Goal: Task Accomplishment & Management: Manage account settings

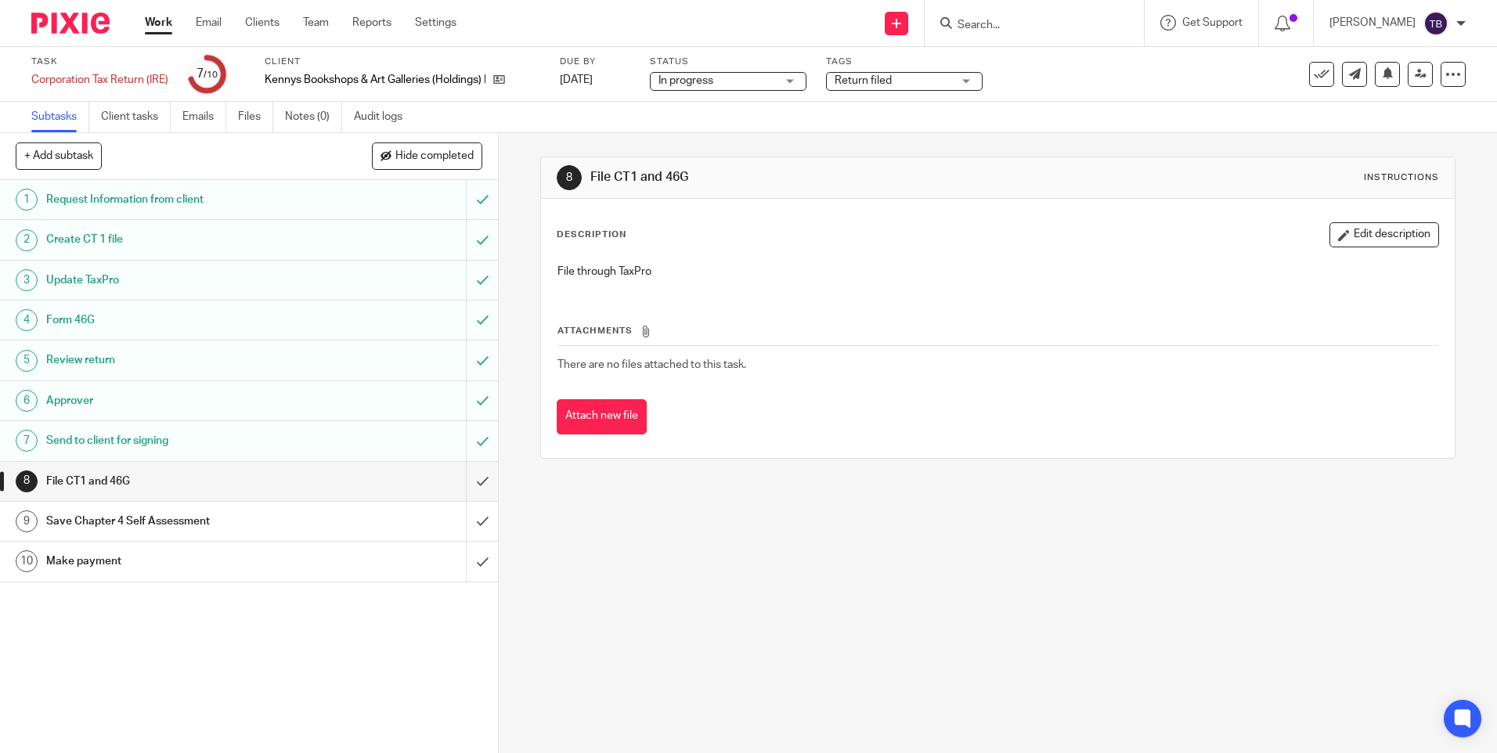
click at [1072, 22] on input "Search" at bounding box center [1026, 26] width 141 height 14
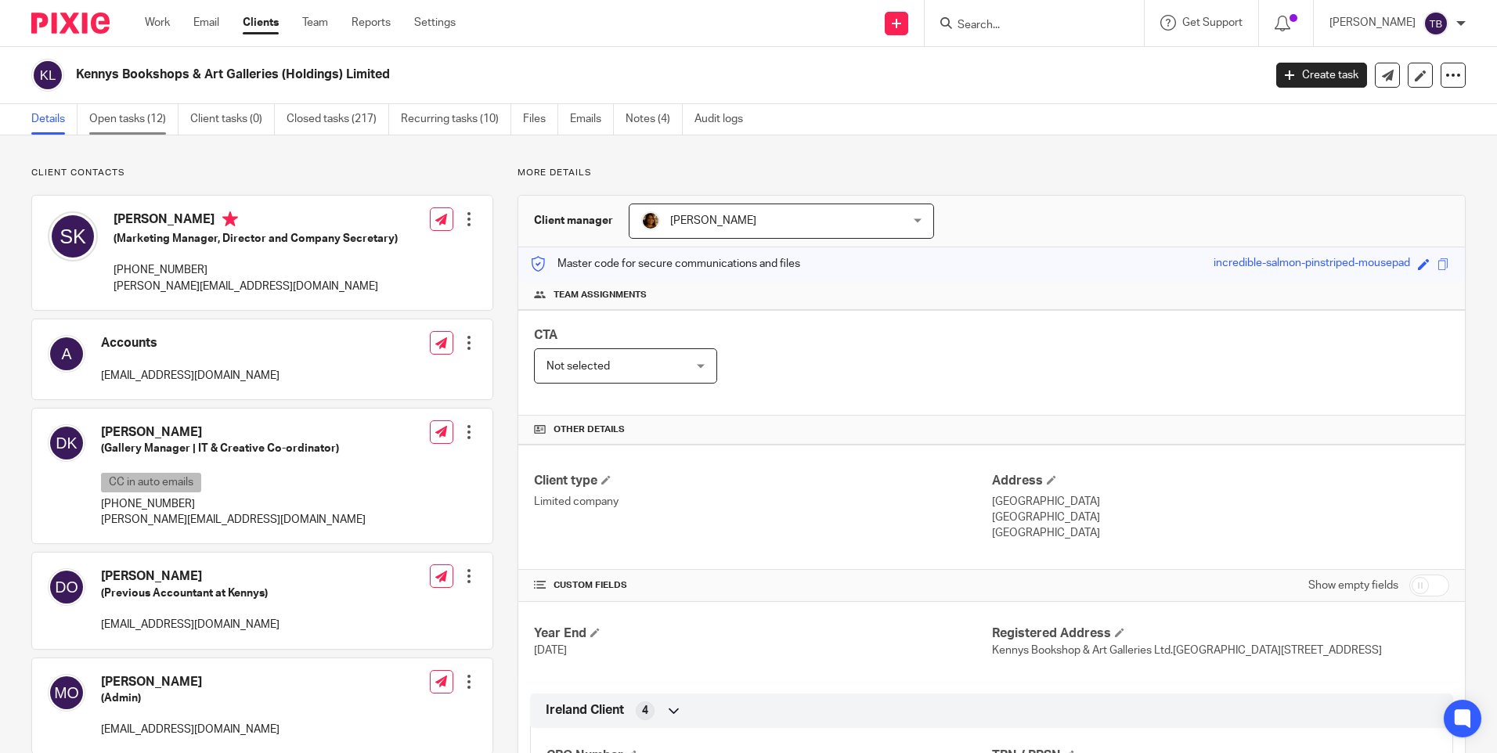
click at [154, 114] on link "Open tasks (12)" at bounding box center [133, 119] width 89 height 31
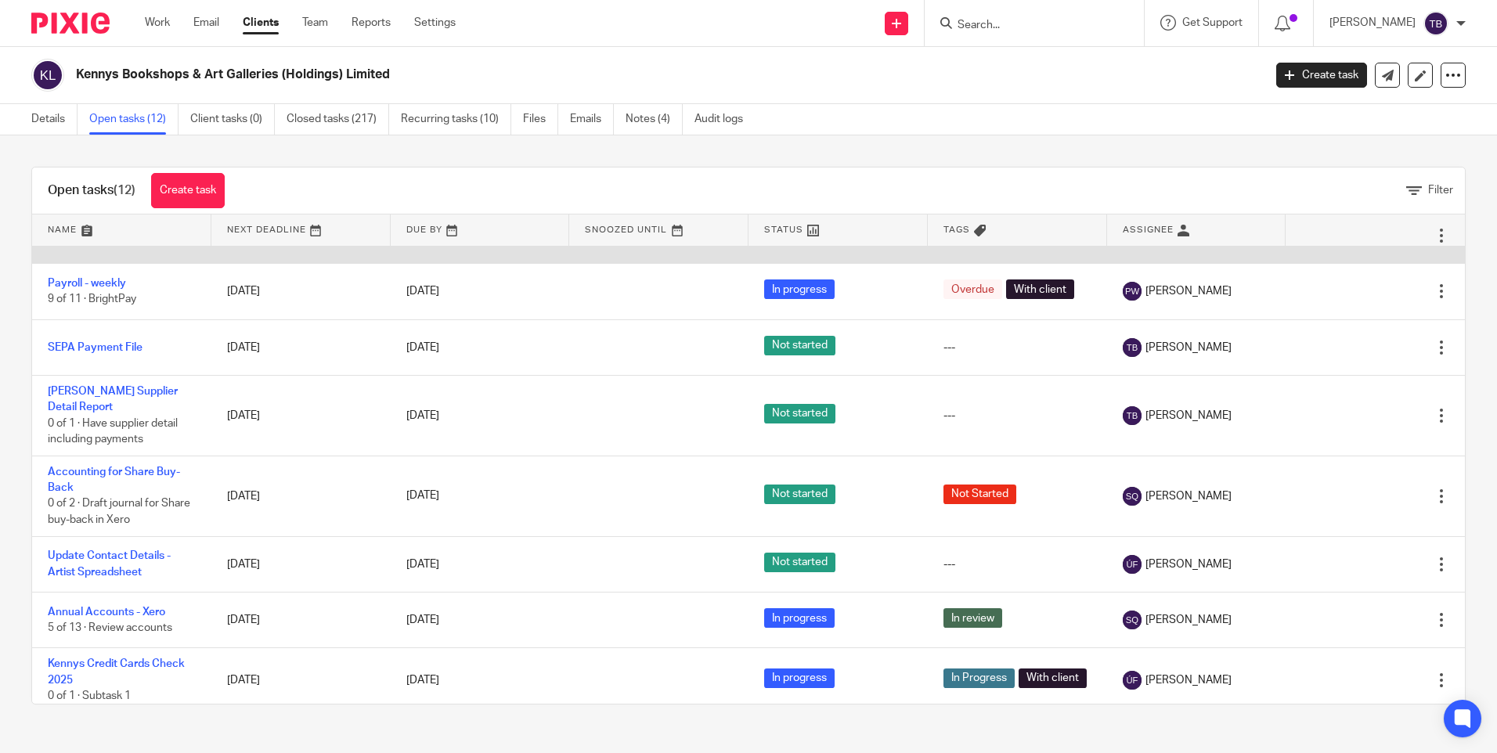
scroll to position [270, 0]
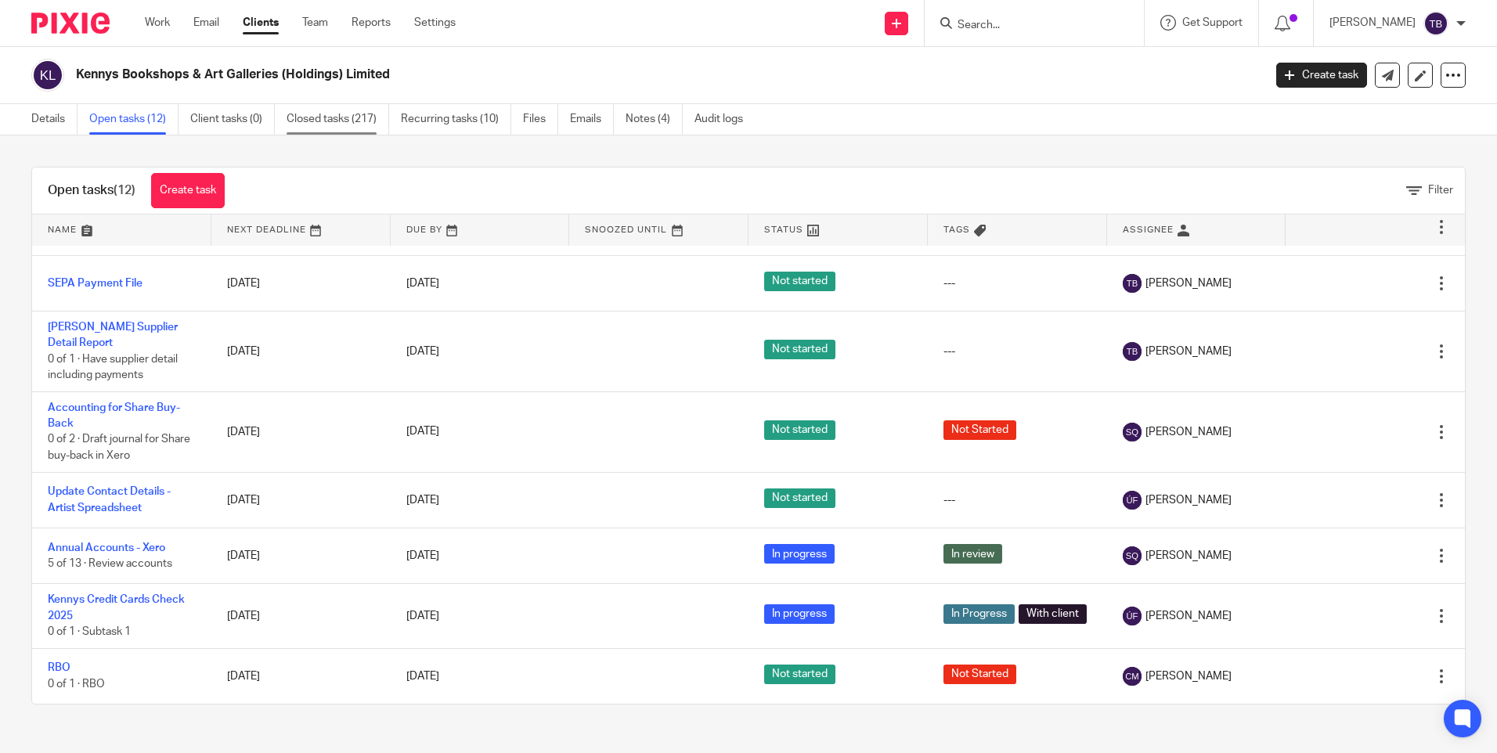
click at [372, 129] on link "Closed tasks (217)" at bounding box center [338, 119] width 103 height 31
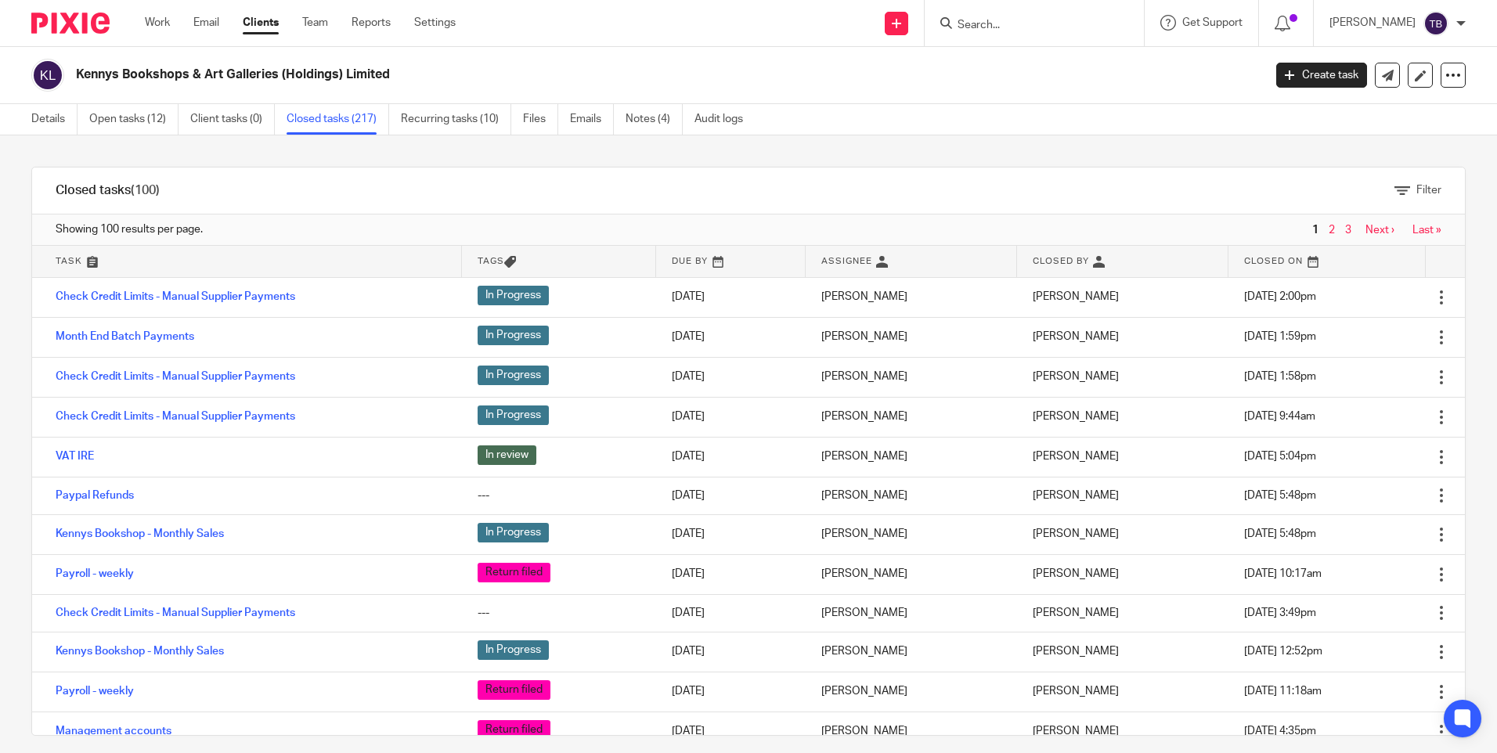
click at [443, 27] on link "Settings" at bounding box center [435, 23] width 42 height 16
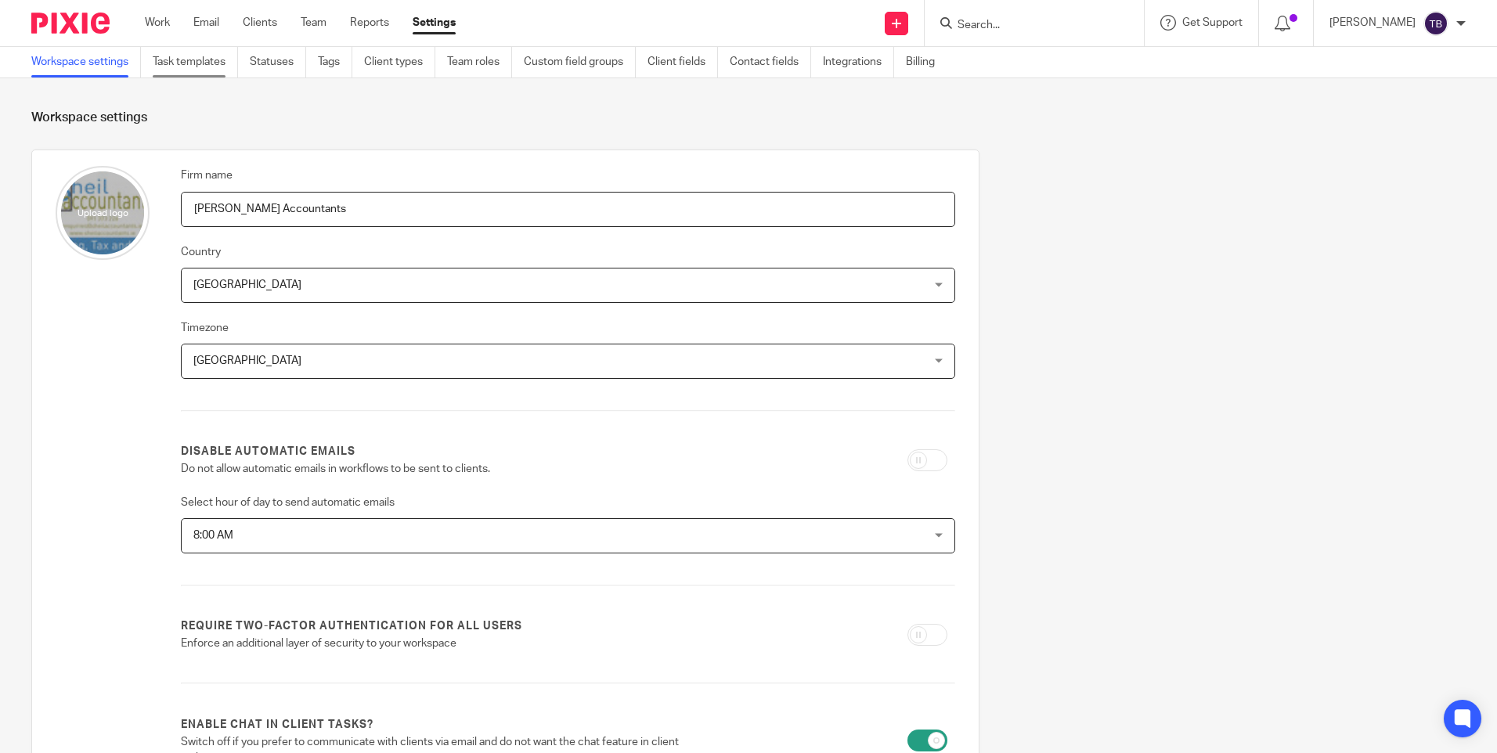
click at [216, 71] on link "Task templates" at bounding box center [195, 62] width 85 height 31
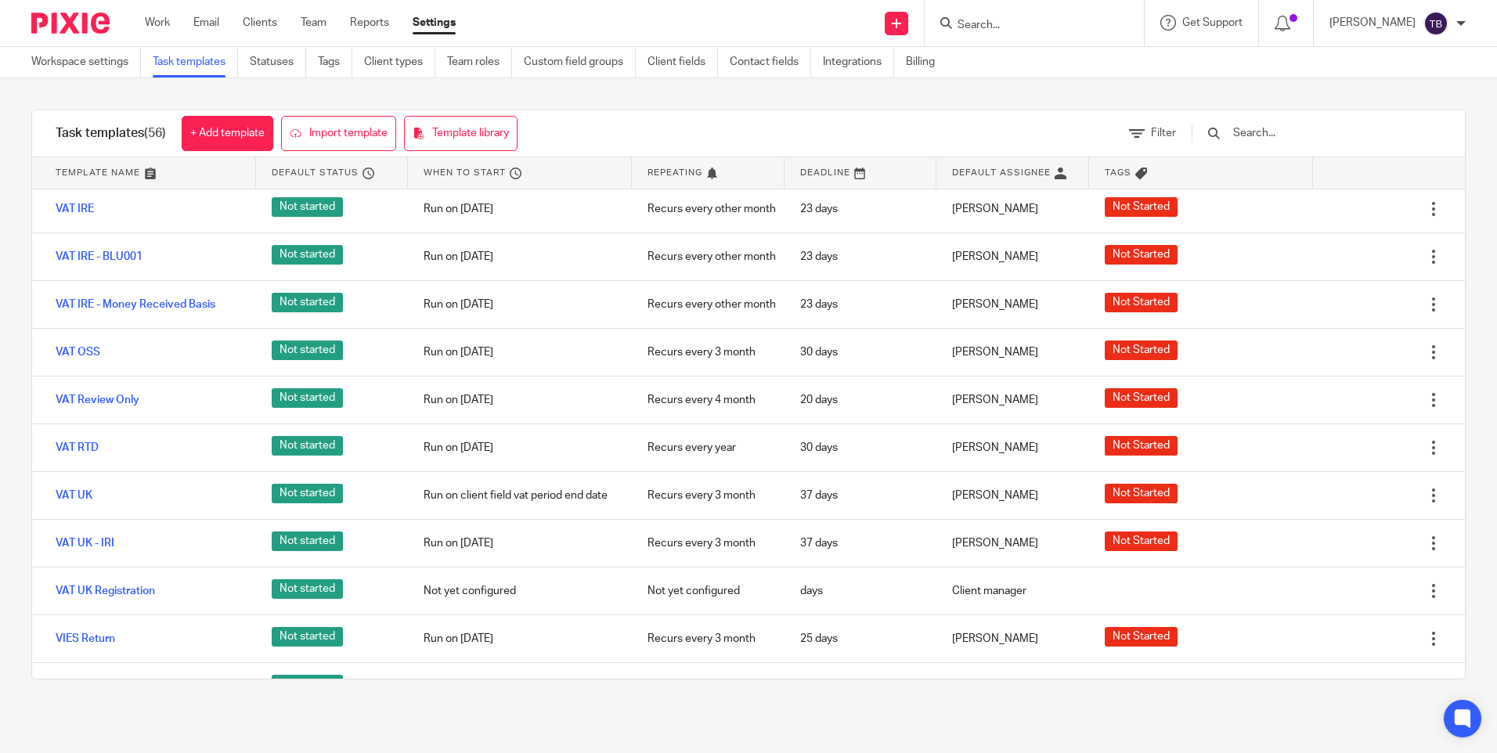
scroll to position [2409, 0]
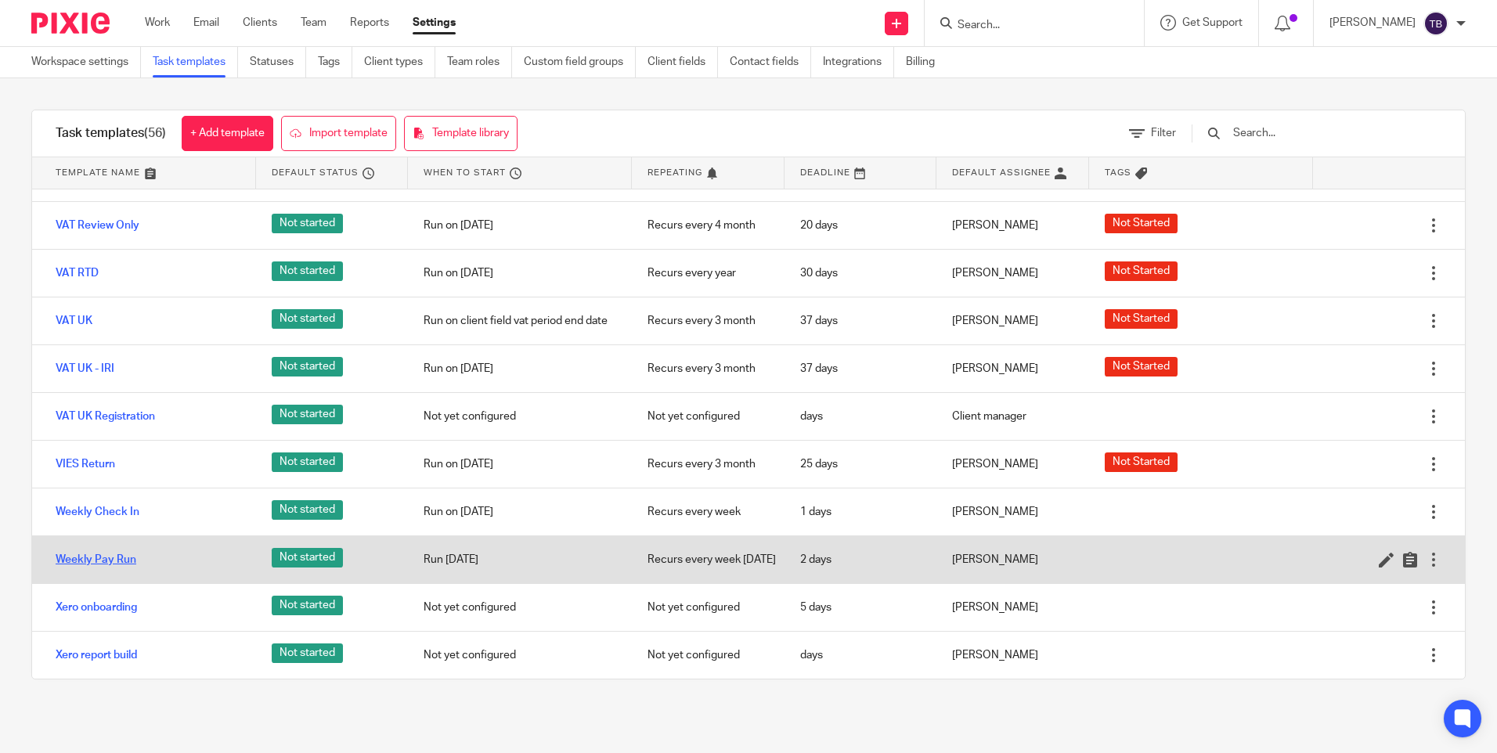
click at [113, 552] on link "Weekly Pay Run" at bounding box center [96, 560] width 81 height 16
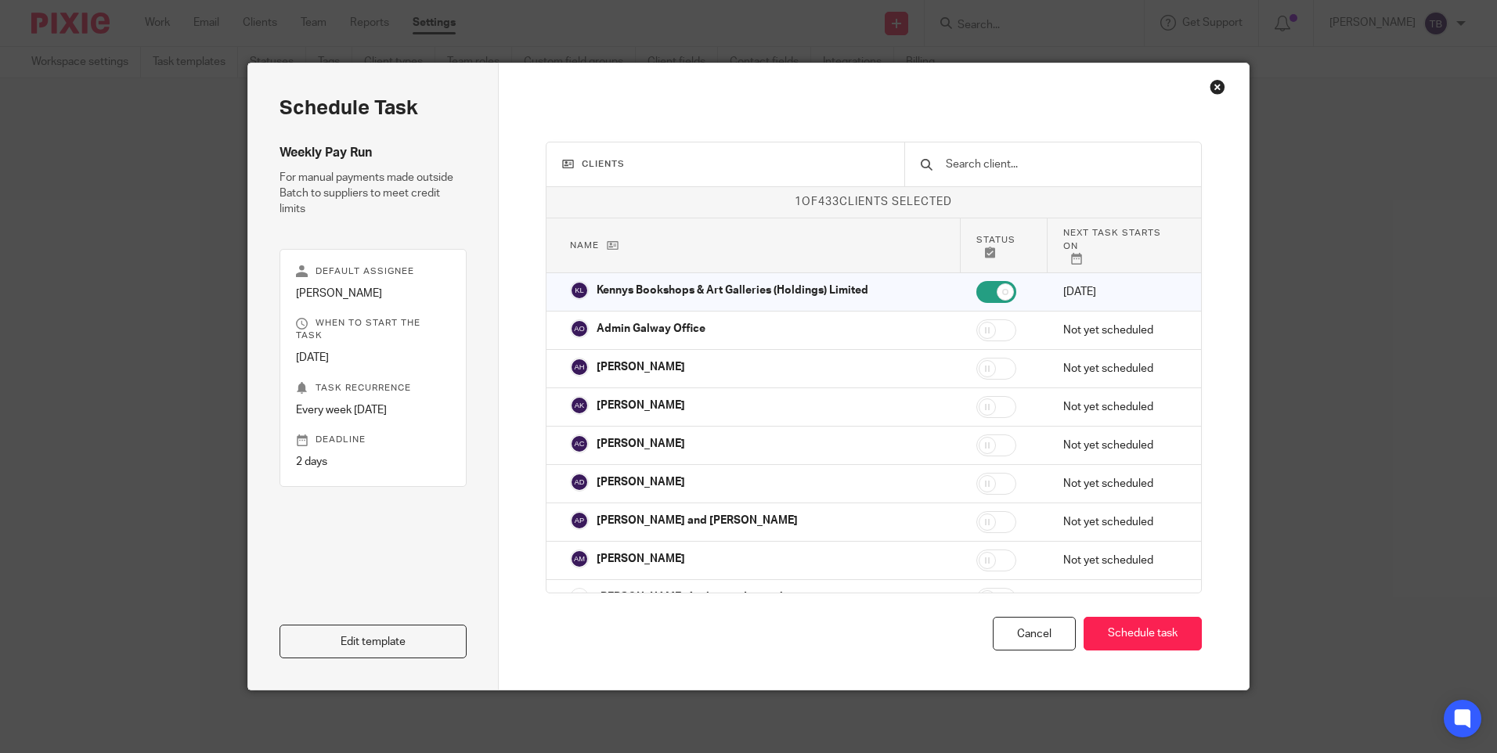
click at [349, 640] on link "Edit template" at bounding box center [373, 642] width 187 height 34
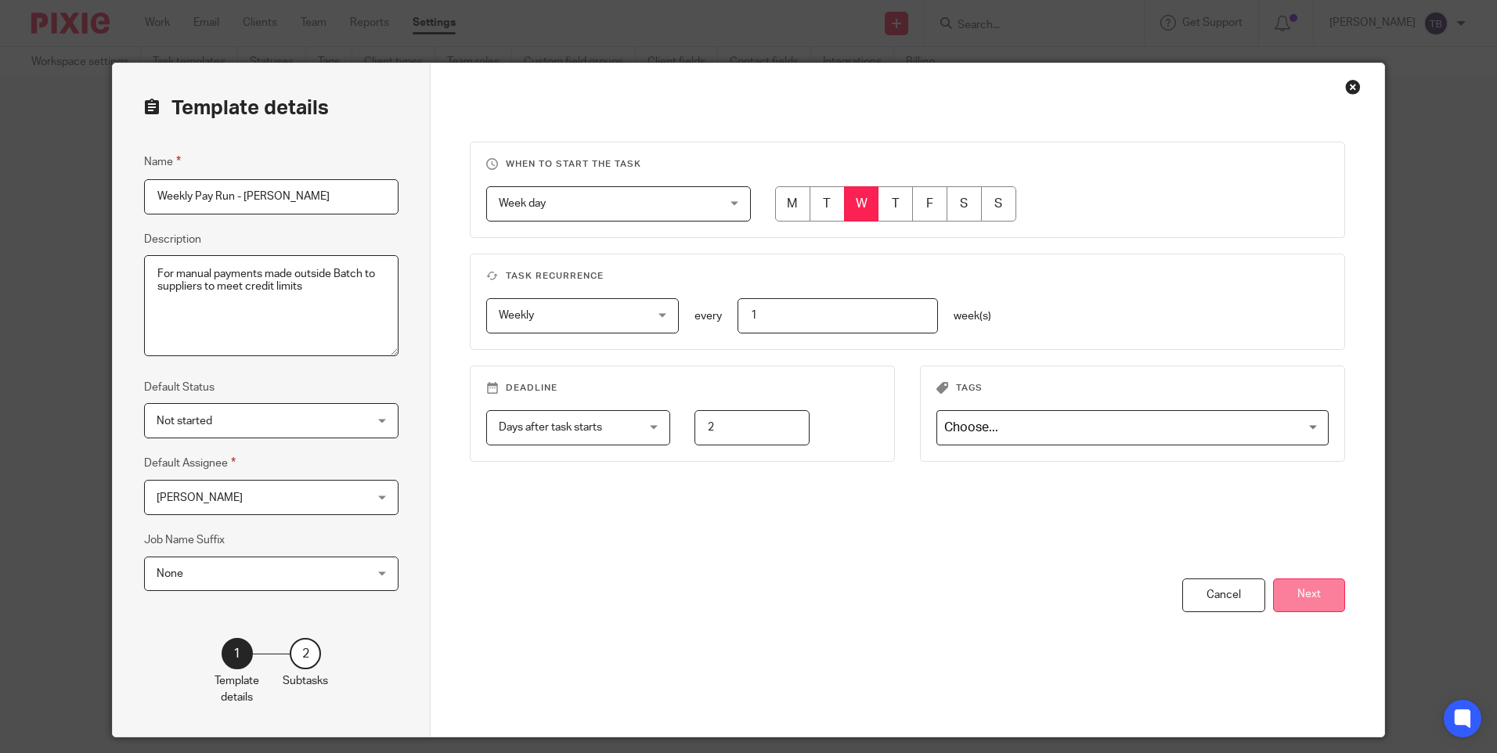
type input "Weekly Pay Run - Kennys"
click at [1311, 598] on button "Next" at bounding box center [1309, 596] width 72 height 34
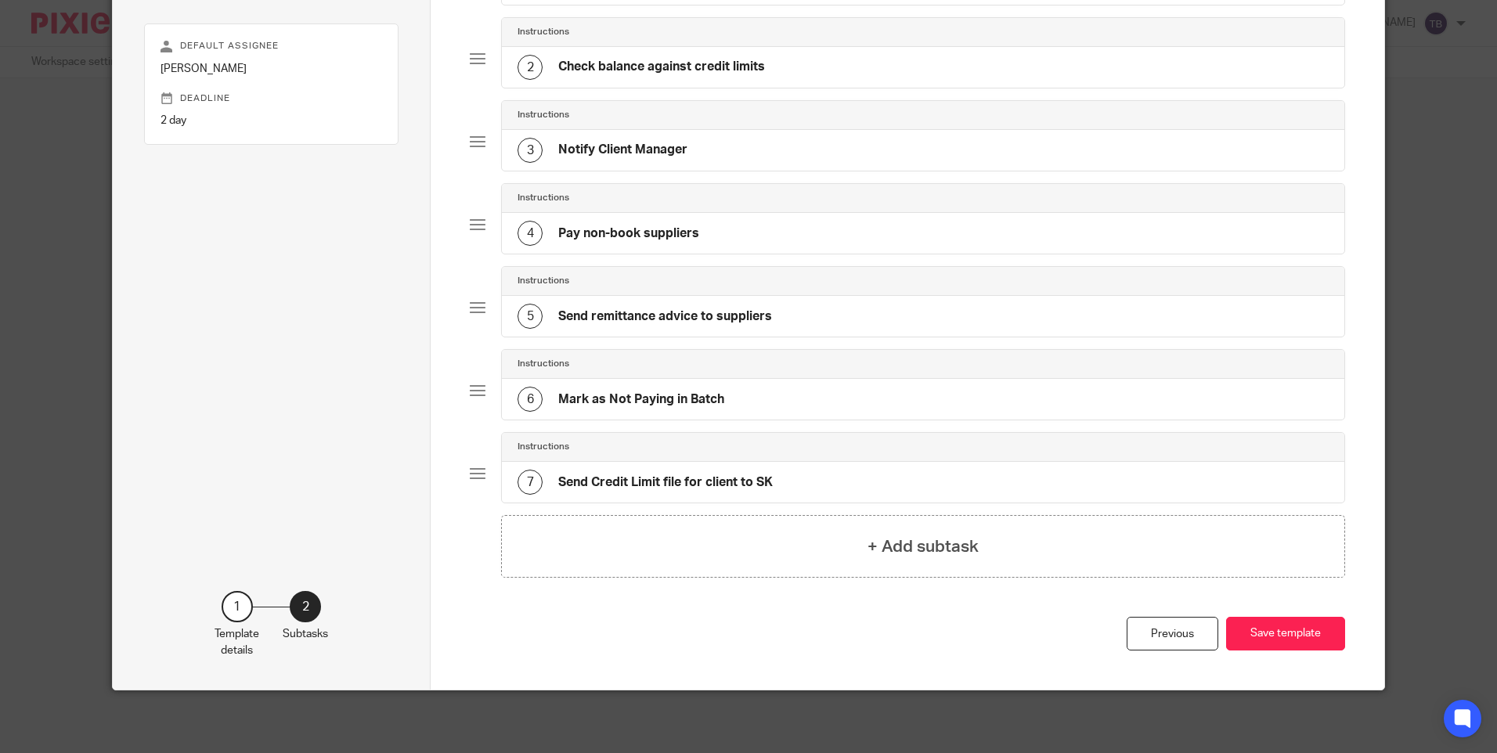
click at [674, 470] on div "7 Send Credit Limit file for client to SK" at bounding box center [645, 482] width 255 height 25
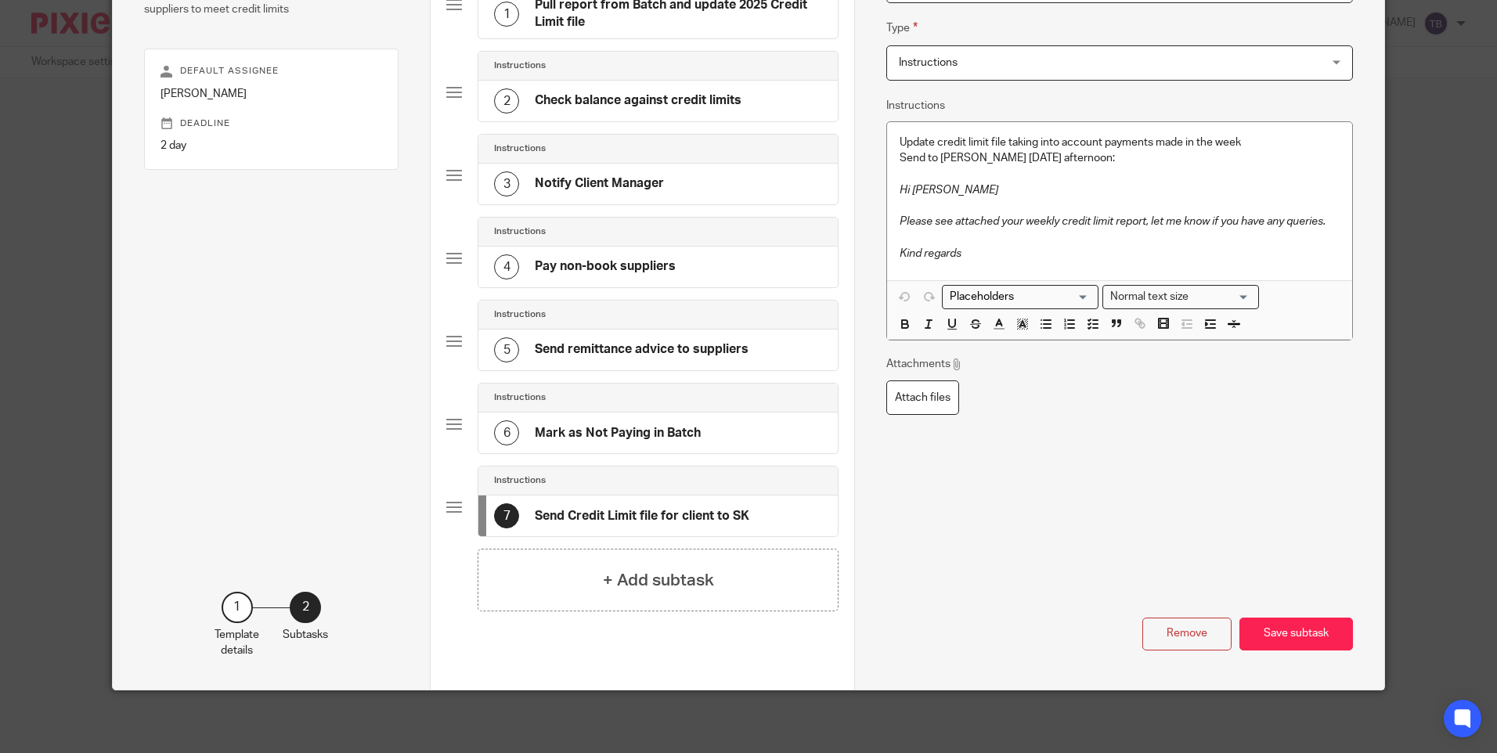
scroll to position [152, 0]
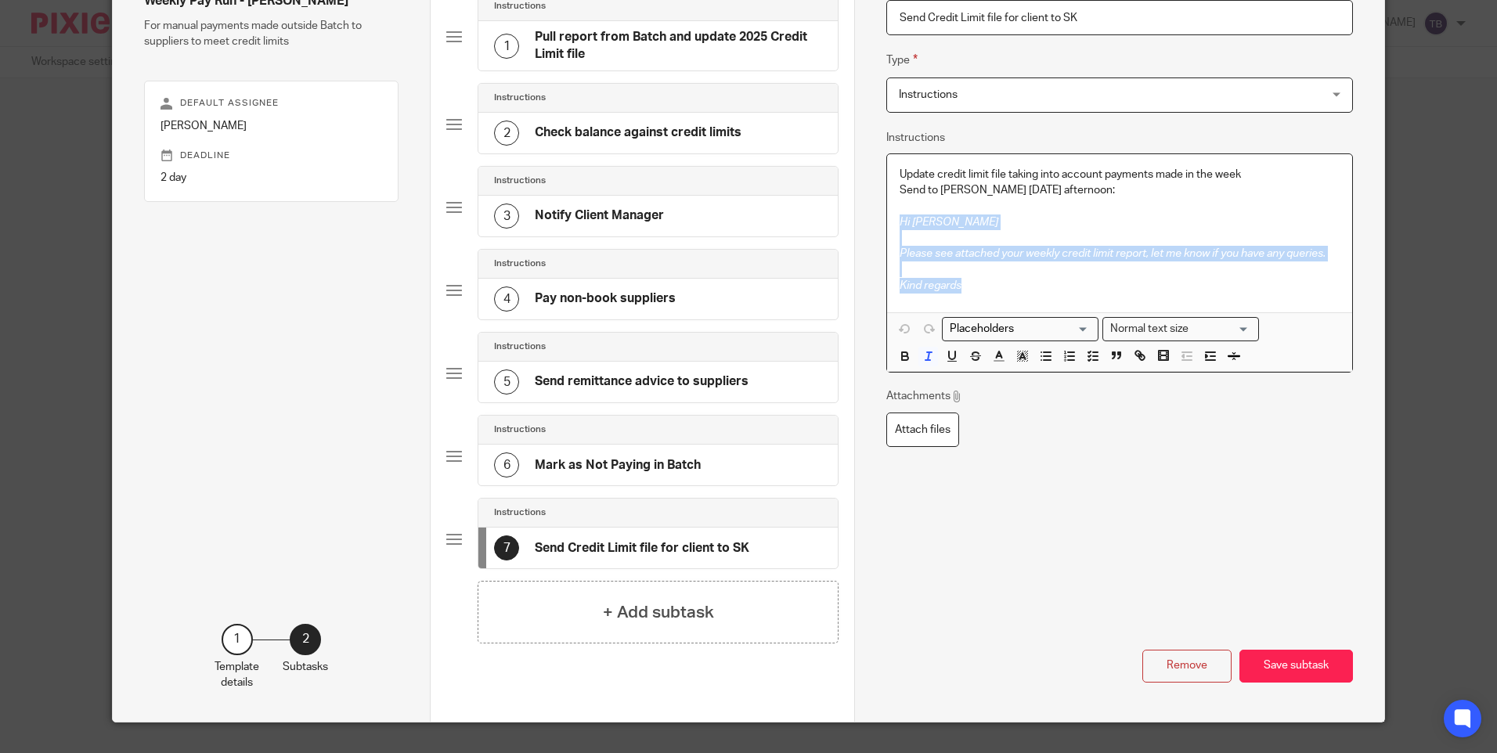
drag, startPoint x: 974, startPoint y: 279, endPoint x: 874, endPoint y: 222, distance: 115.0
click at [874, 222] on div "Name Pull report from Batch and update 2025 Credit Limit file Type Instructions…" at bounding box center [1118, 317] width 529 height 811
copy div "Hi Sarah Please see attached your weekly credit limit report, let me know if yo…"
click at [1279, 667] on button "Save subtask" at bounding box center [1297, 667] width 114 height 34
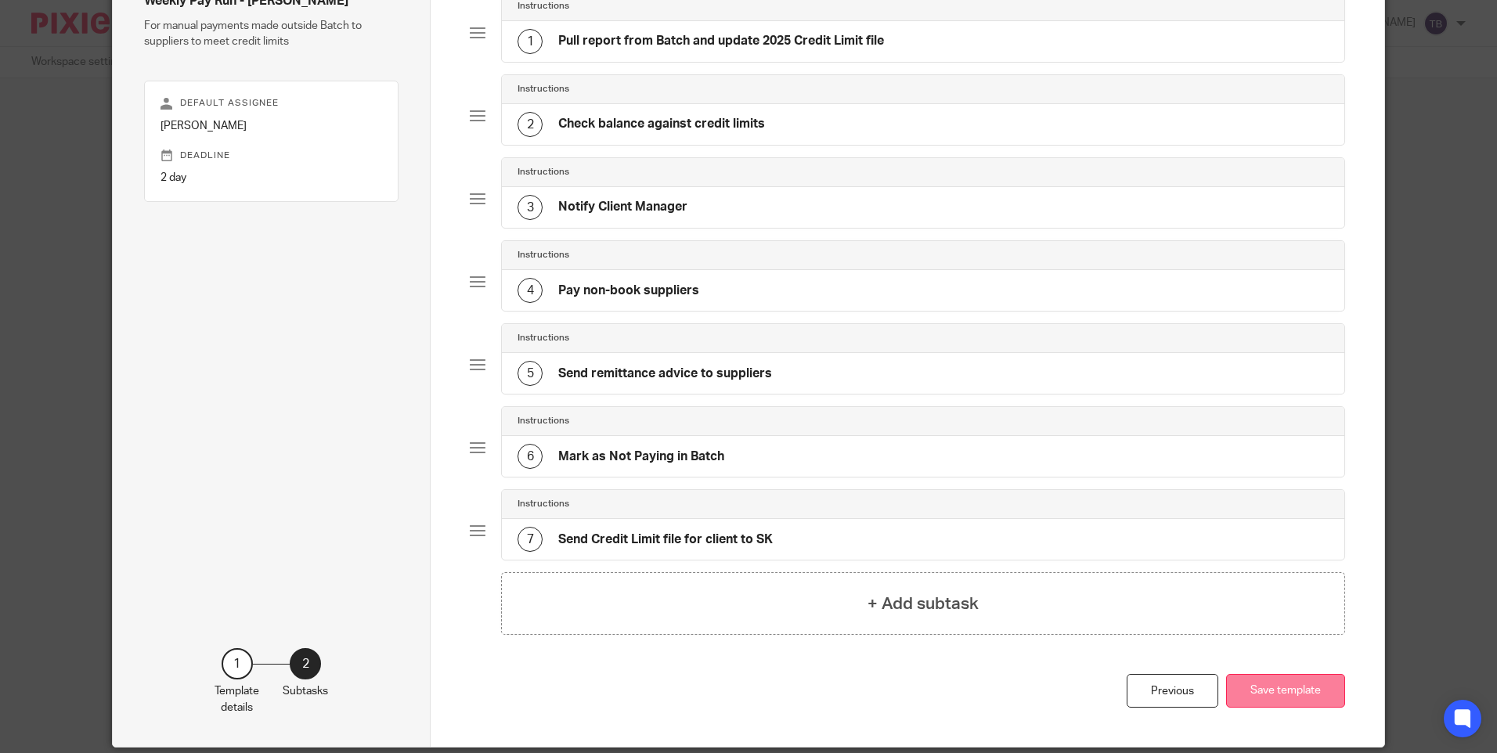
click at [1277, 694] on button "Save template" at bounding box center [1285, 691] width 119 height 34
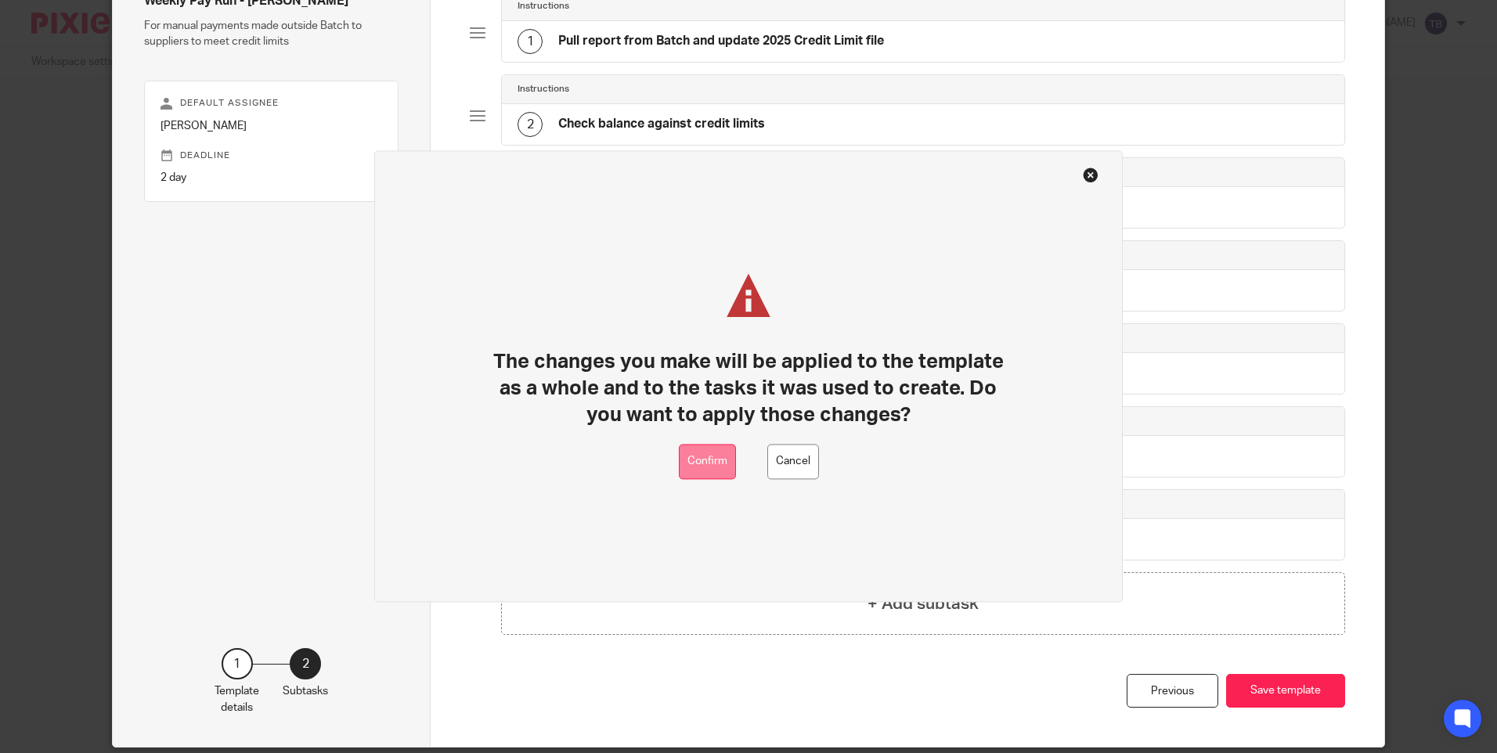
click at [696, 466] on button "Confirm" at bounding box center [707, 462] width 57 height 35
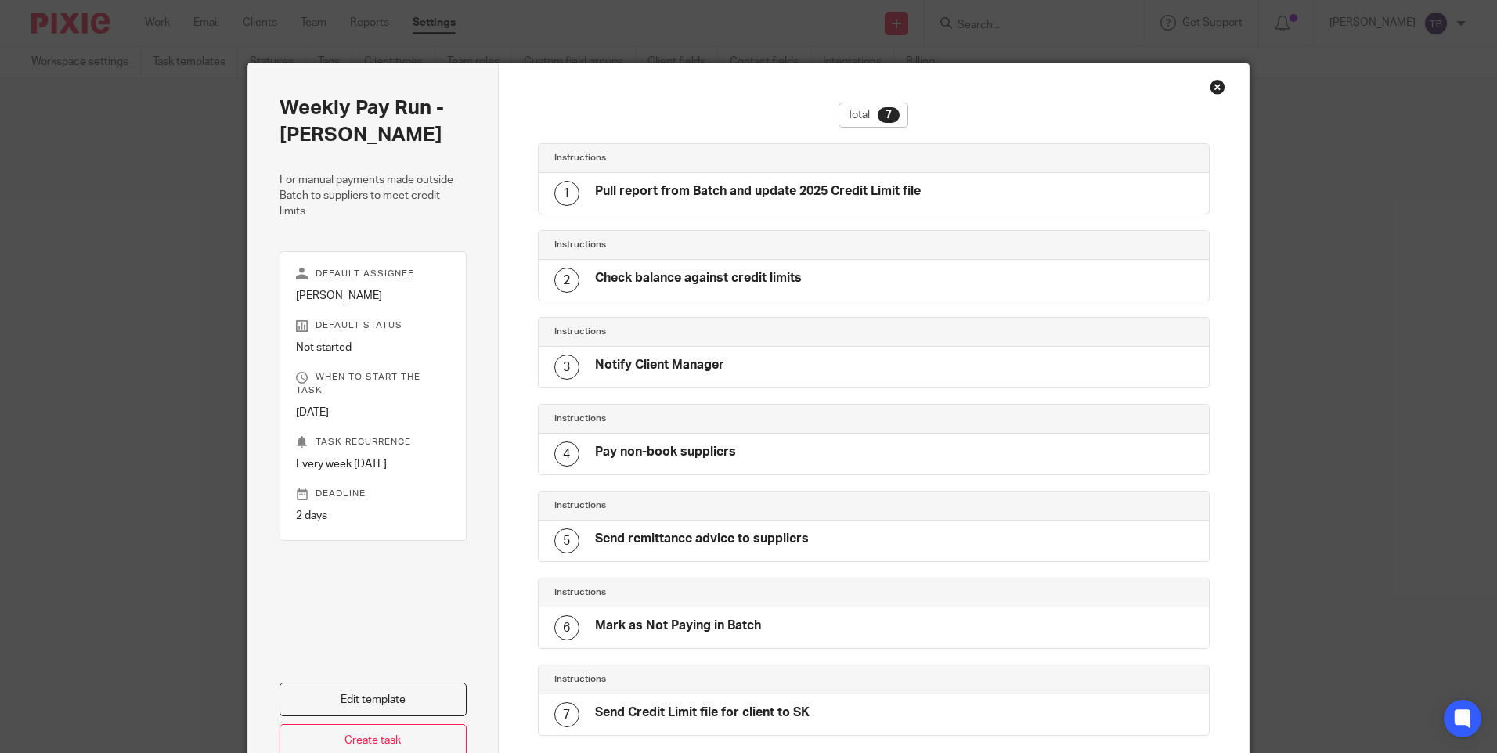
drag, startPoint x: 834, startPoint y: 725, endPoint x: 883, endPoint y: 691, distance: 60.2
click at [834, 725] on div "7 Send Credit Limit file for client to SK" at bounding box center [874, 715] width 671 height 41
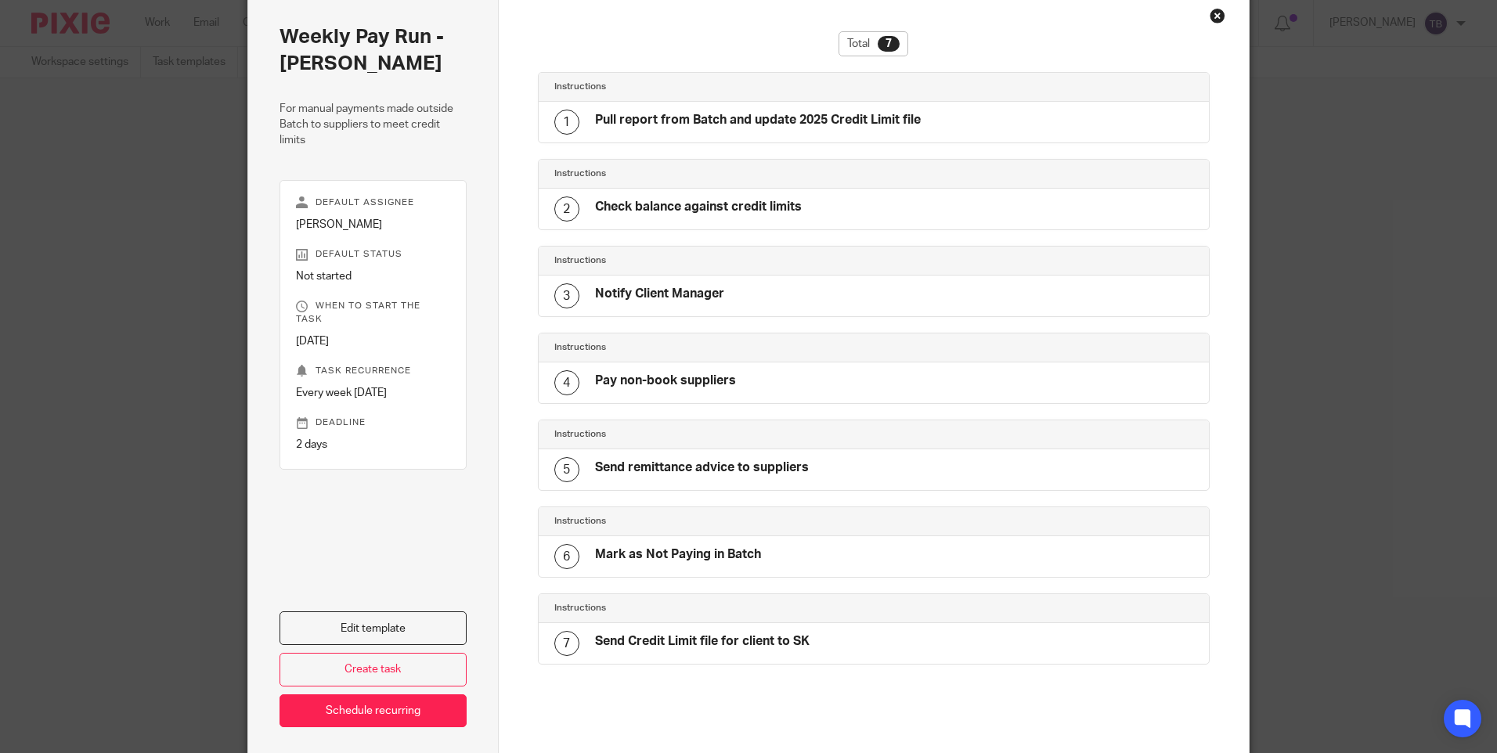
scroll to position [140, 0]
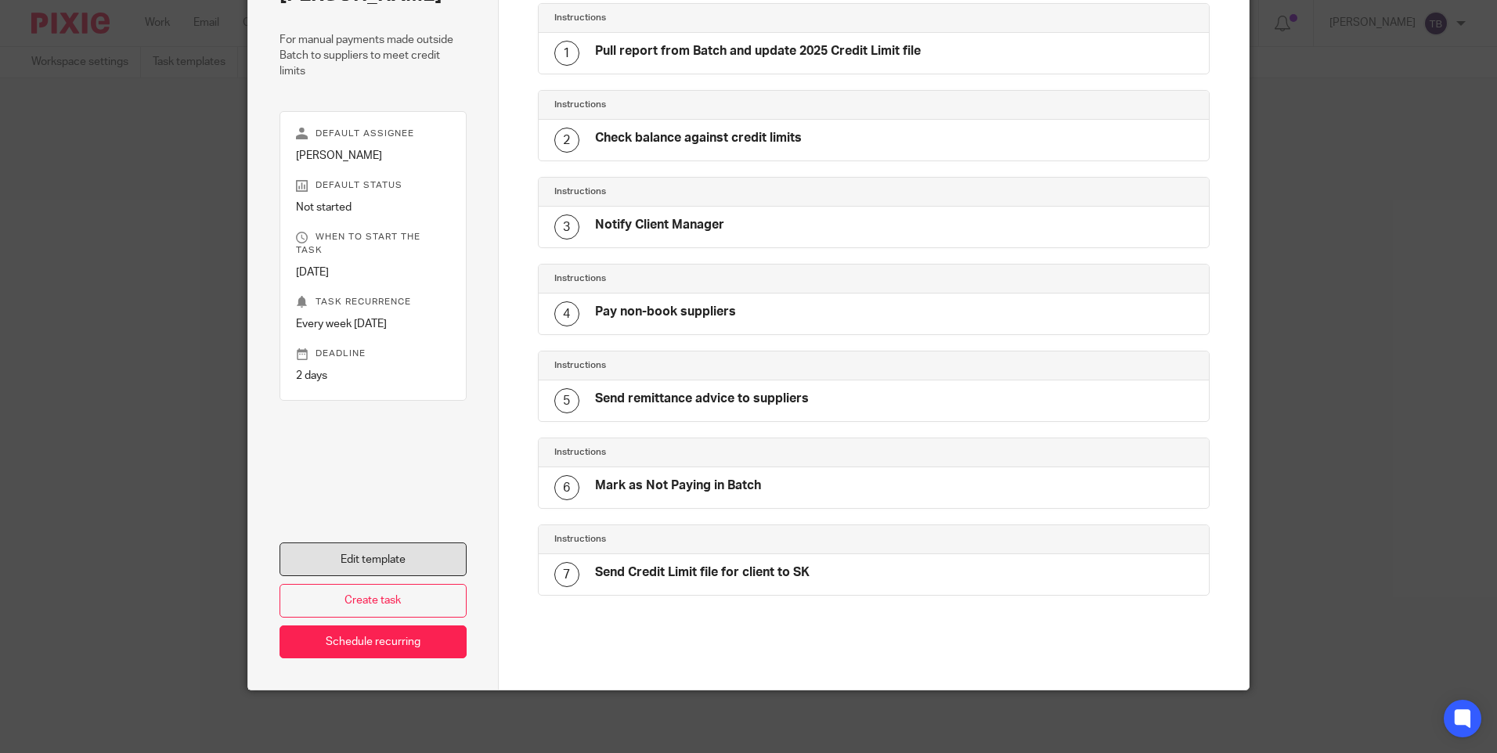
click at [428, 548] on link "Edit template" at bounding box center [373, 560] width 187 height 34
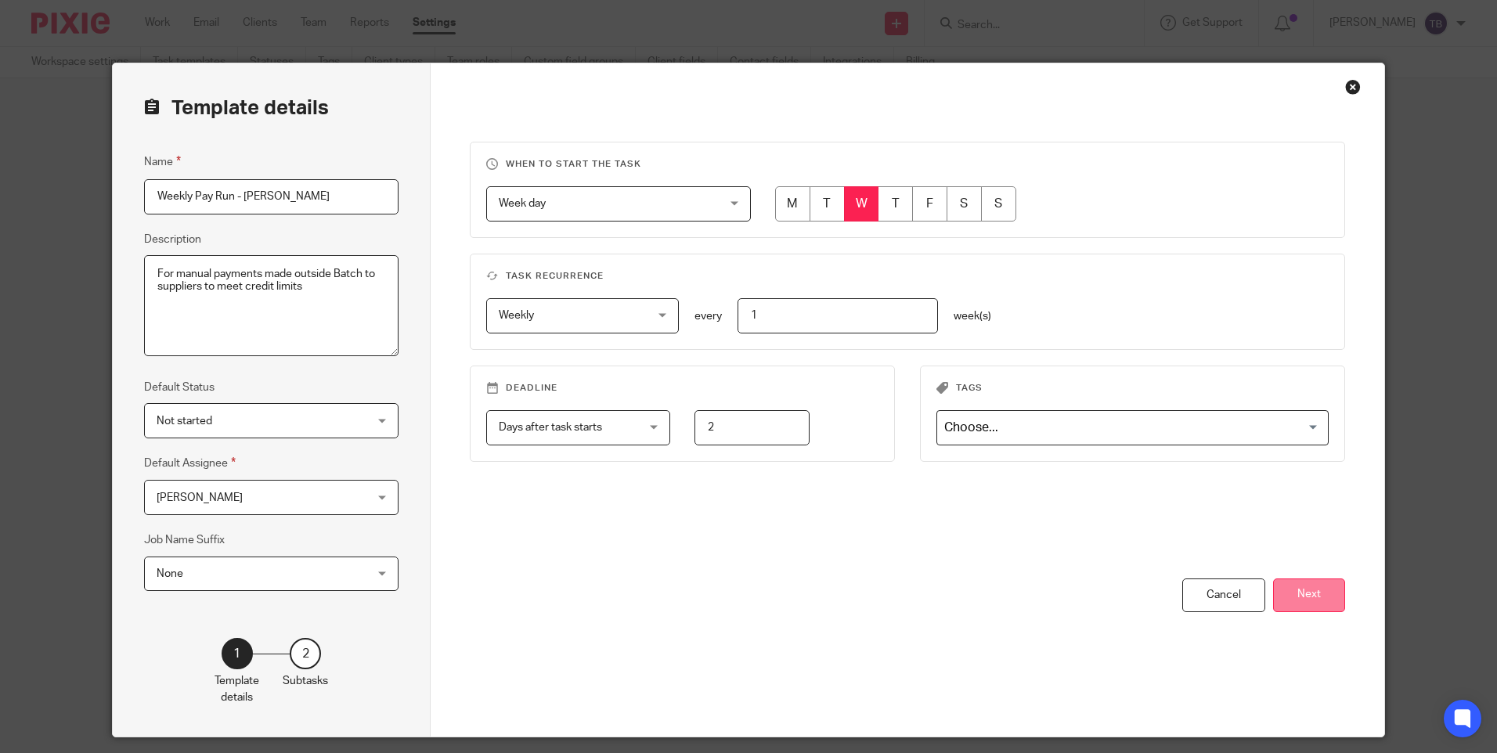
click at [1291, 601] on button "Next" at bounding box center [1309, 596] width 72 height 34
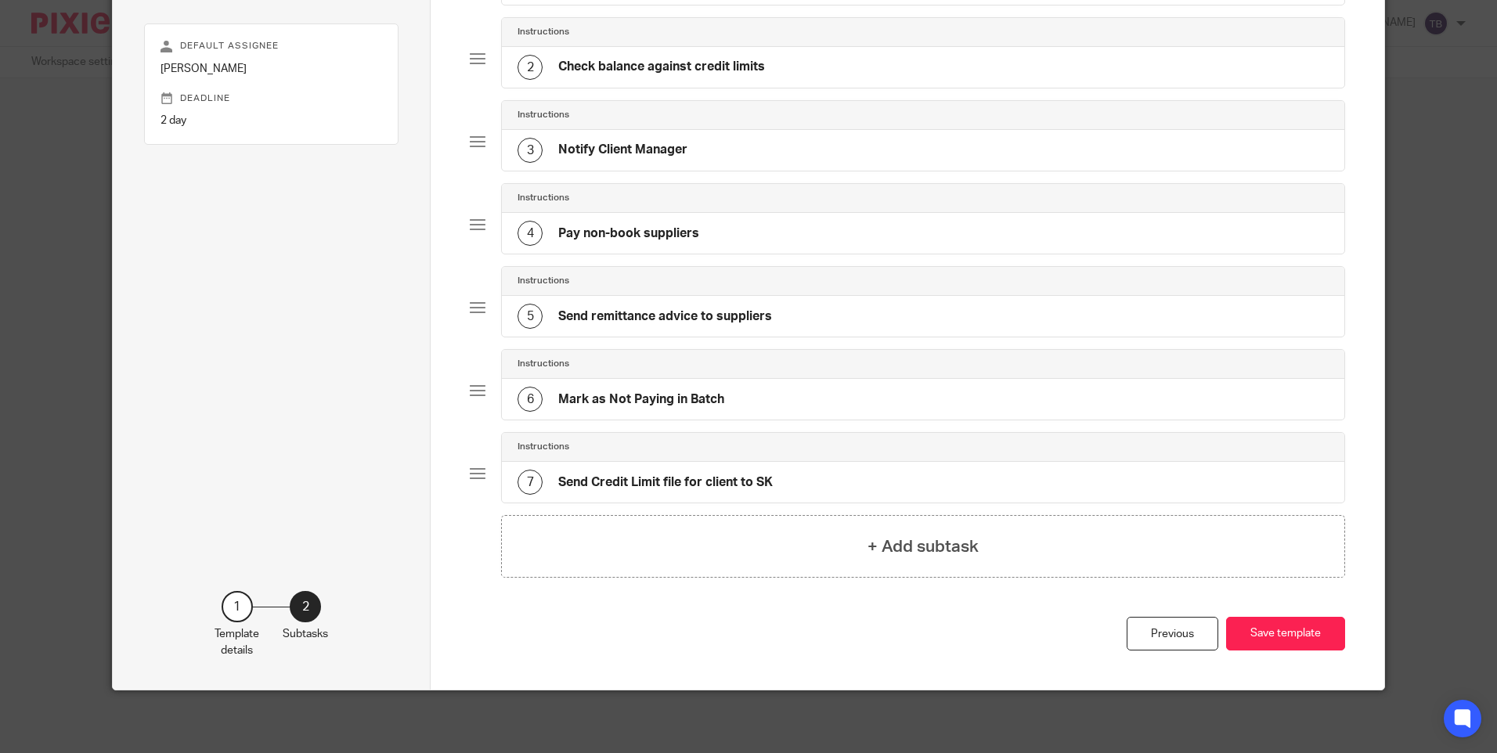
click at [755, 494] on div "7 Send Credit Limit file for client to SK" at bounding box center [645, 482] width 255 height 25
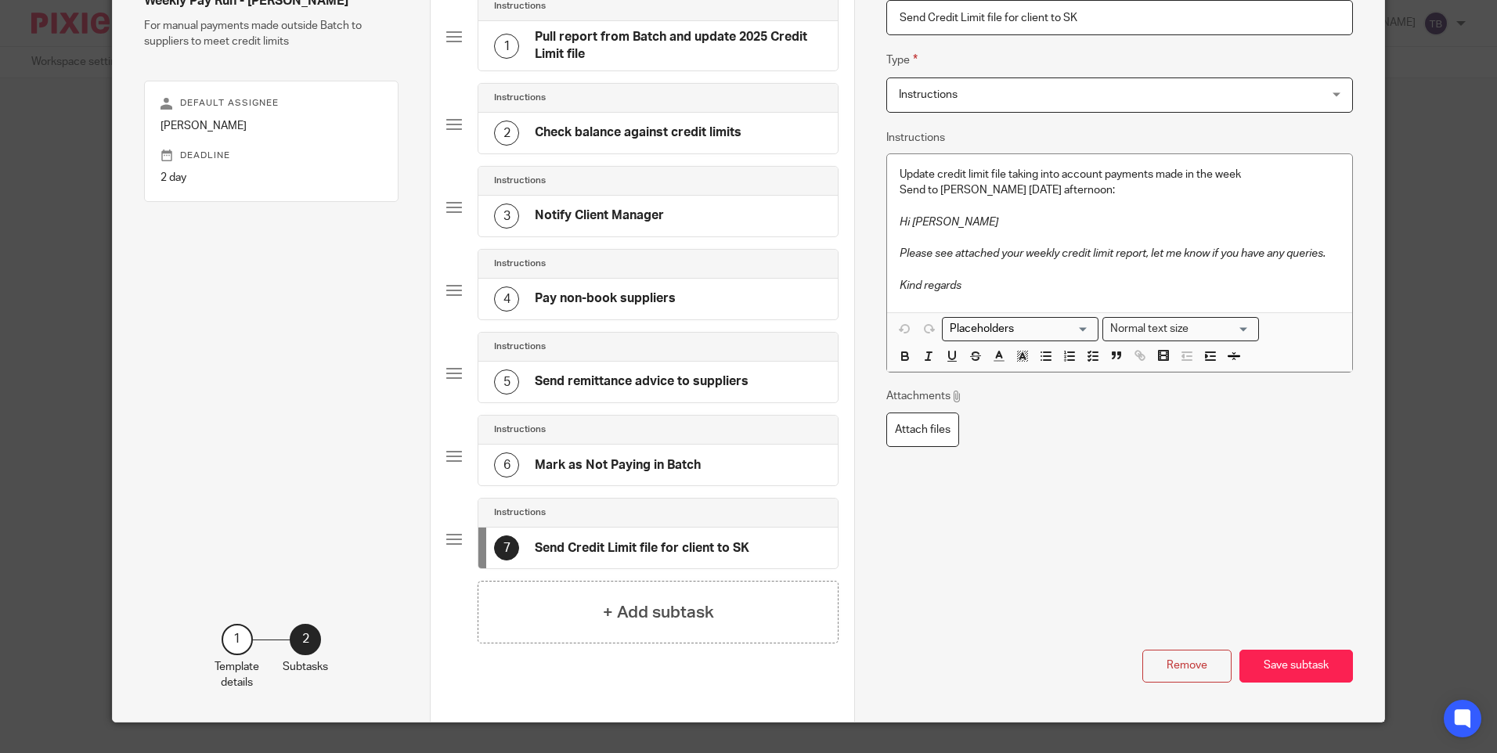
click at [1125, 21] on input "Send Credit Limit file for client to SK" at bounding box center [1120, 17] width 466 height 35
type input "Send Credit Limit file for client to SK and TK"
click at [1297, 668] on button "Save subtask" at bounding box center [1297, 667] width 114 height 34
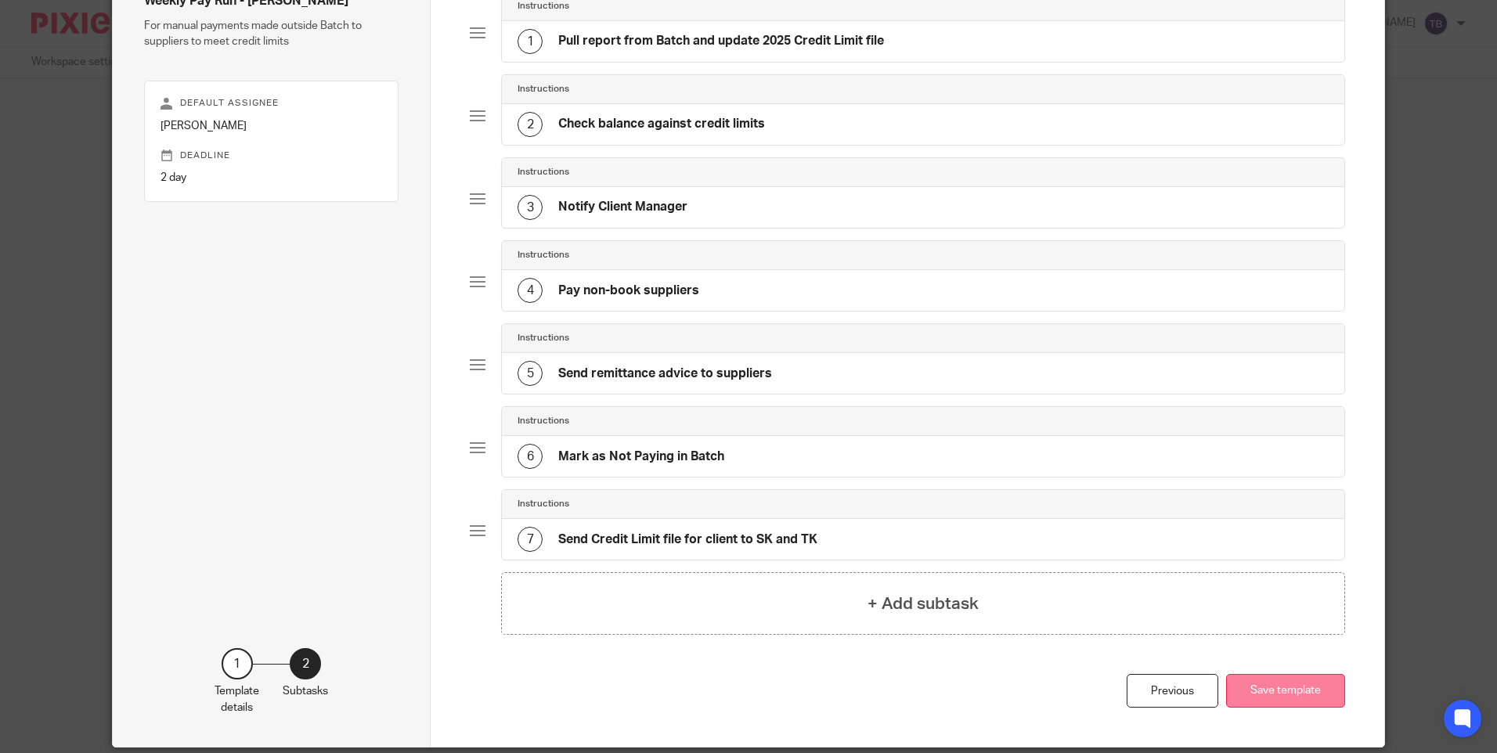
click at [1266, 700] on button "Save template" at bounding box center [1285, 691] width 119 height 34
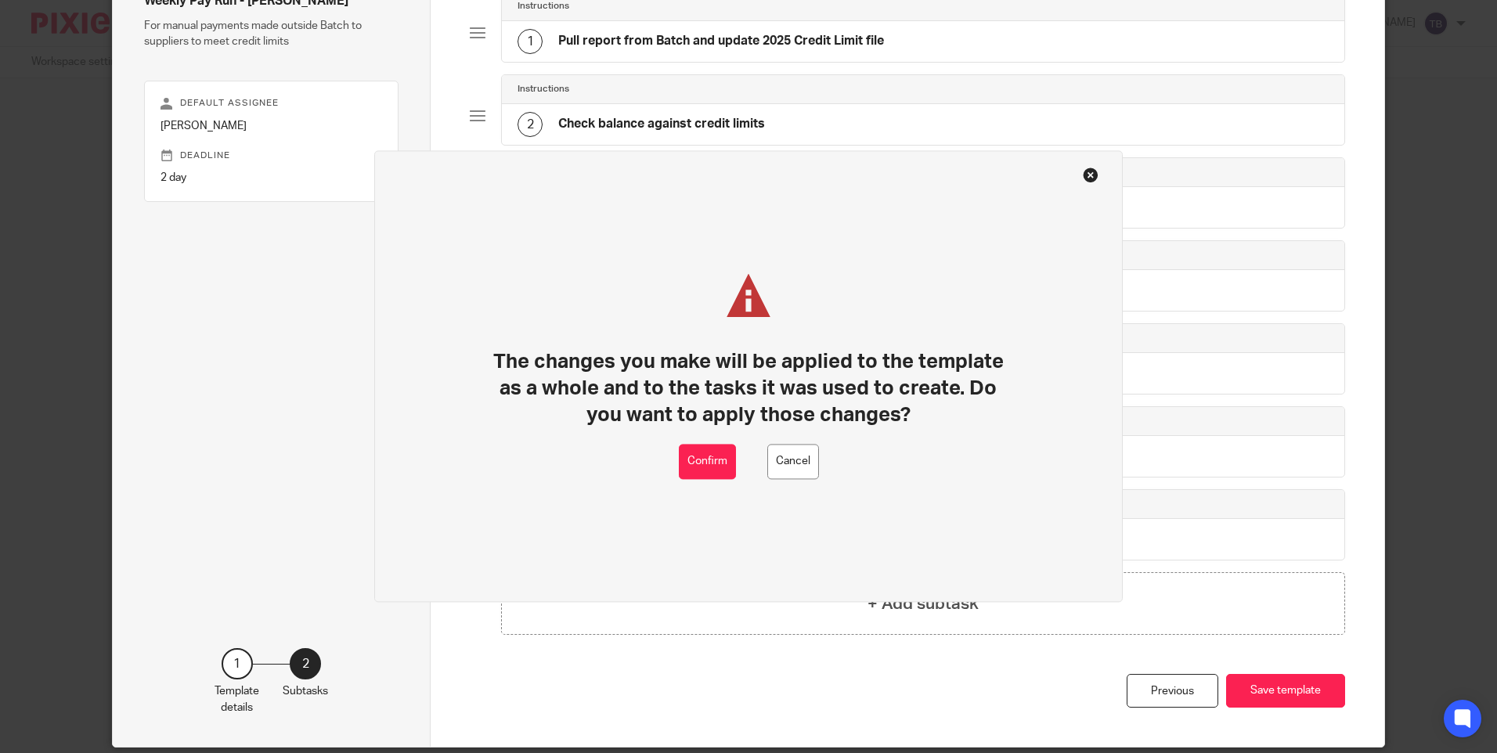
click at [703, 442] on div "The changes you make will be applied to the template as a whole and to the task…" at bounding box center [748, 358] width 523 height 171
click at [711, 462] on button "Confirm" at bounding box center [707, 462] width 57 height 35
